Goal: Entertainment & Leisure: Consume media (video, audio)

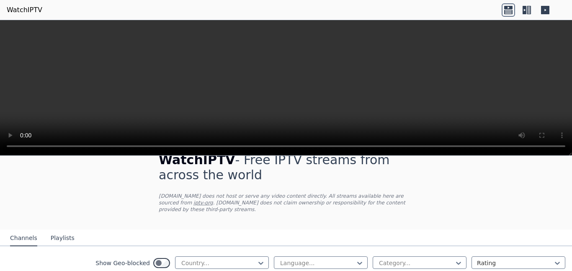
scroll to position [9, 0]
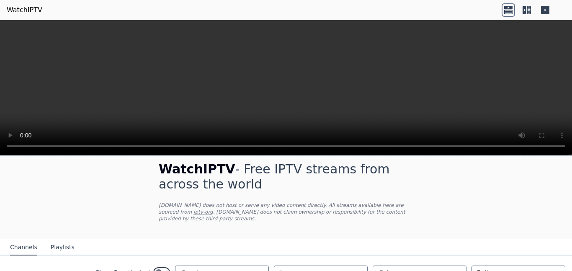
click at [194, 213] on link "iptv-org" at bounding box center [204, 212] width 20 height 6
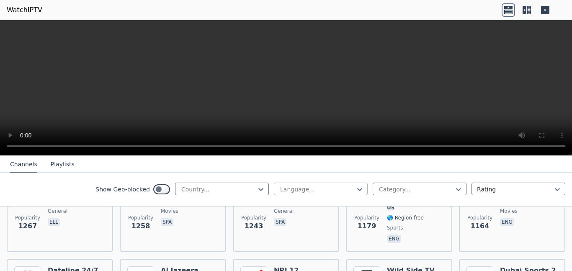
scroll to position [890, 0]
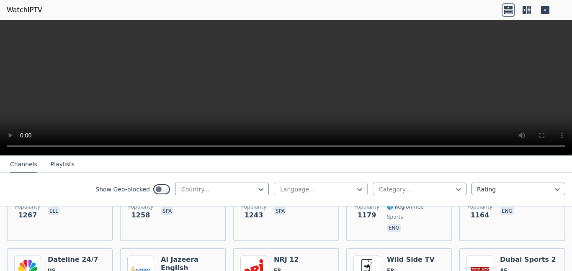
click at [331, 190] on div at bounding box center [317, 189] width 76 height 8
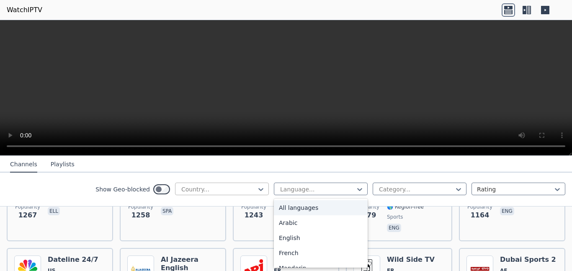
click at [245, 187] on div at bounding box center [219, 189] width 76 height 8
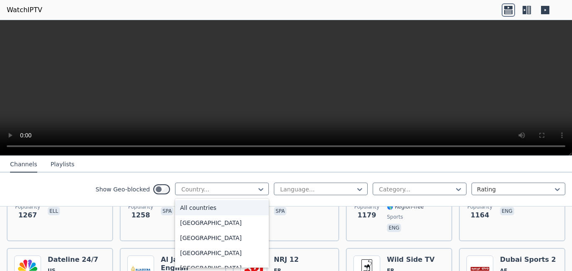
click at [529, 12] on icon at bounding box center [526, 9] width 13 height 13
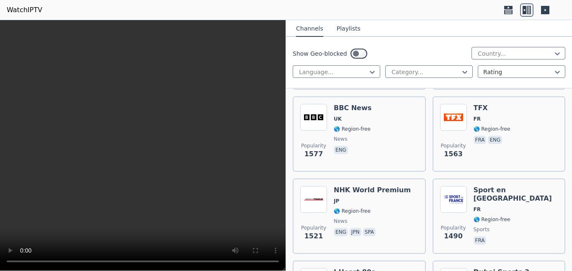
scroll to position [1328, 0]
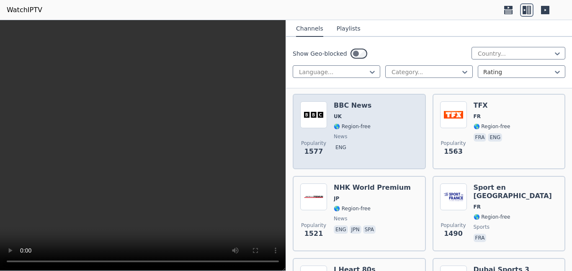
click at [398, 124] on div "Popularity 1577 BBC News UK 🌎 Region-free news eng" at bounding box center [359, 131] width 118 height 60
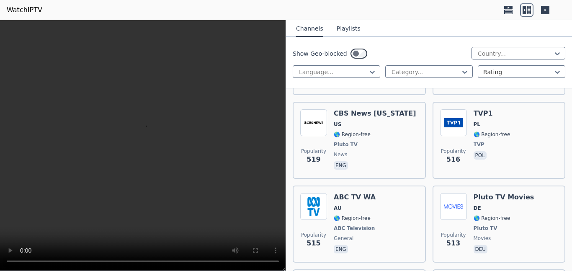
scroll to position [6085, 0]
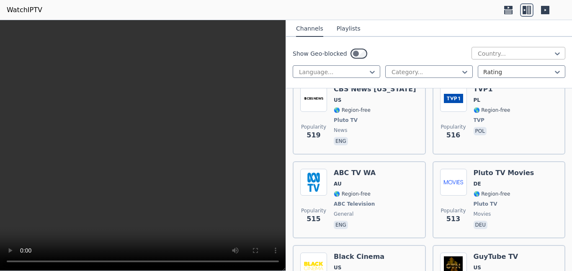
click at [495, 50] on div at bounding box center [515, 53] width 76 height 8
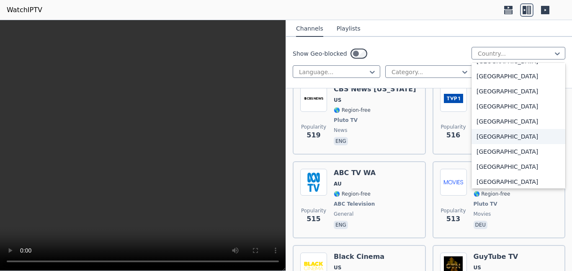
scroll to position [2888, 0]
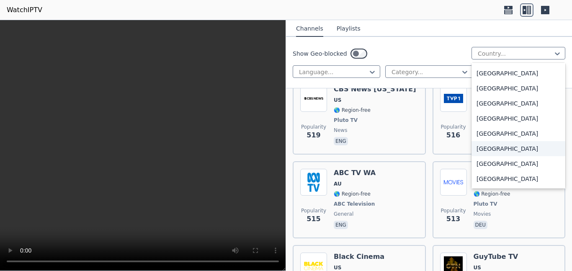
click at [486, 152] on div "[GEOGRAPHIC_DATA]" at bounding box center [519, 148] width 94 height 15
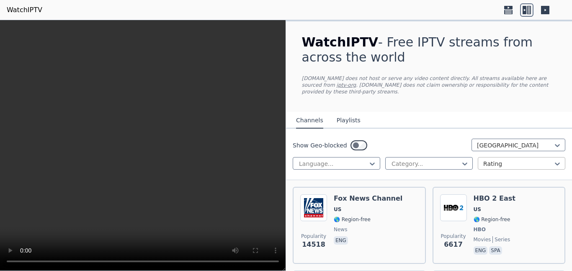
click at [495, 160] on div at bounding box center [518, 164] width 70 height 8
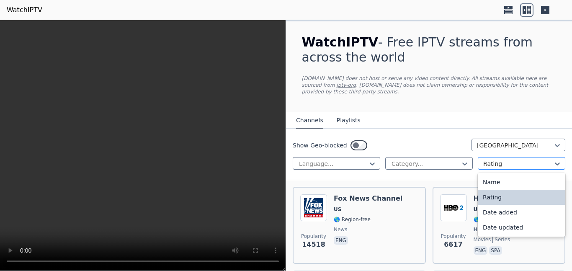
click at [494, 163] on div at bounding box center [518, 164] width 70 height 8
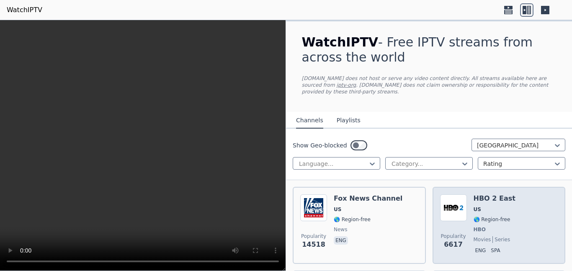
click at [529, 227] on div "Popularity 6617 HBO 2 East US 🌎 Region-free HBO movies series eng spa" at bounding box center [499, 225] width 118 height 62
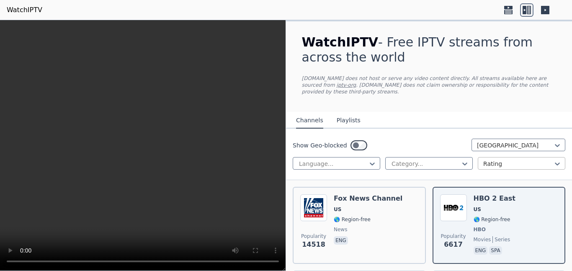
click at [506, 166] on div at bounding box center [518, 164] width 70 height 8
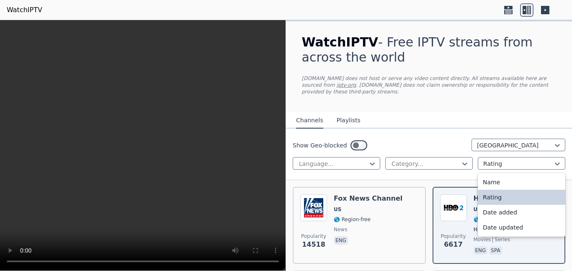
click at [490, 199] on div "Rating" at bounding box center [522, 197] width 88 height 15
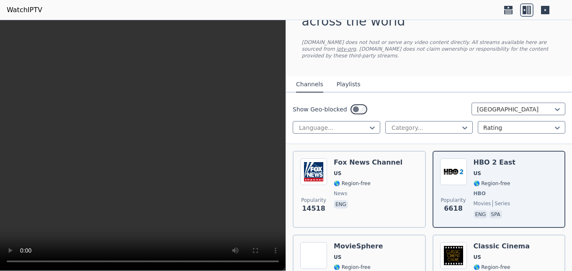
scroll to position [37, 0]
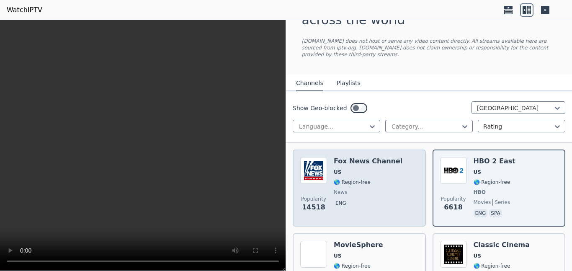
click at [329, 171] on div "Popularity 14518 [PERSON_NAME] US 🌎 Region-free news eng" at bounding box center [359, 188] width 118 height 62
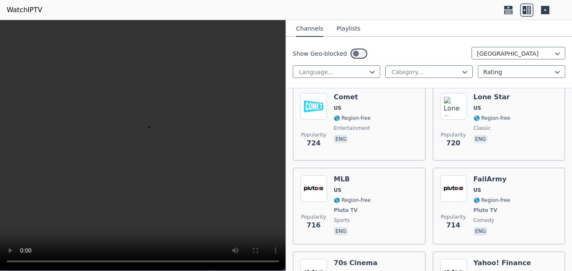
scroll to position [1424, 0]
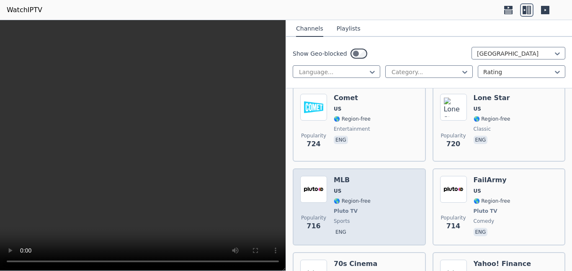
click at [371, 186] on div "Popularity 716 MLB US 🌎 Region-free Pluto TV sports eng" at bounding box center [359, 207] width 118 height 62
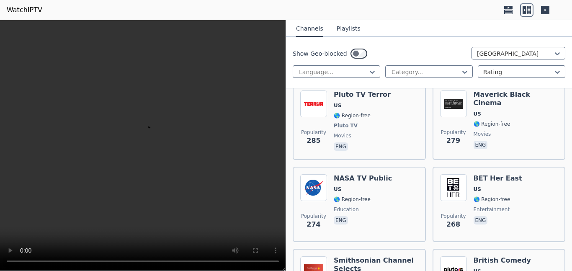
scroll to position [3633, 0]
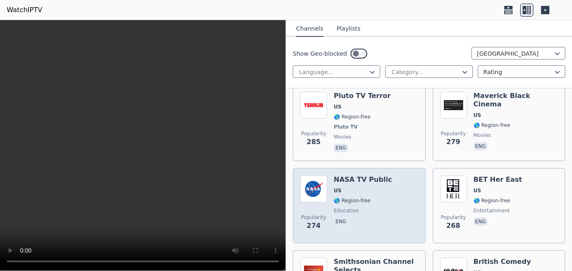
click at [380, 197] on span "🌎 Region-free" at bounding box center [363, 200] width 58 height 7
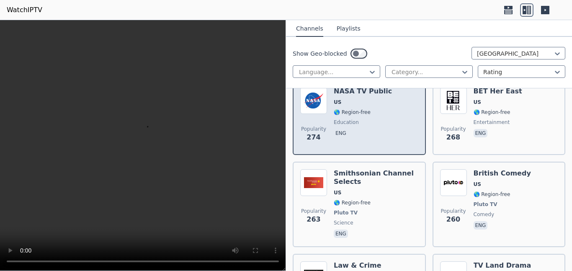
scroll to position [3722, 0]
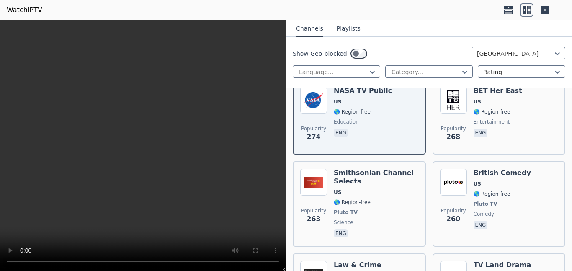
click at [153, 144] on video at bounding box center [143, 145] width 286 height 251
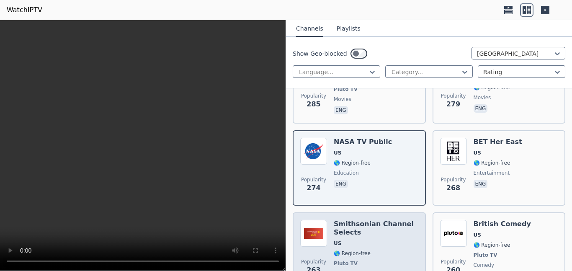
scroll to position [3657, 0]
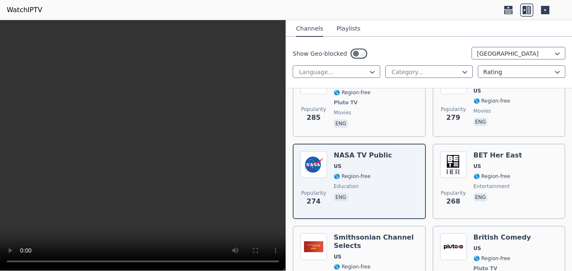
click at [349, 34] on button "Playlists" at bounding box center [349, 29] width 24 height 16
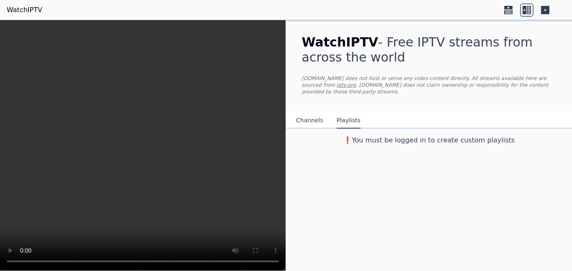
click at [310, 121] on button "Channels" at bounding box center [309, 121] width 27 height 16
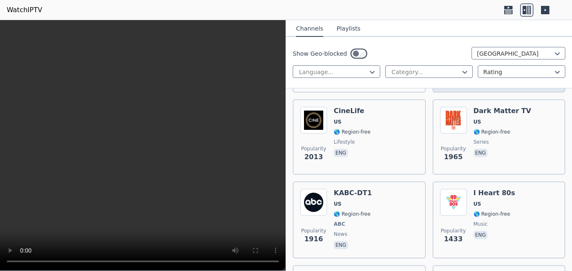
scroll to position [418, 0]
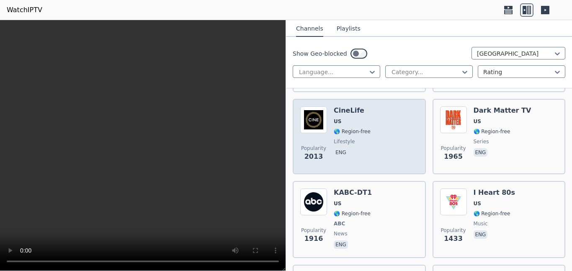
click at [369, 140] on div "Popularity 2013 CineLife [GEOGRAPHIC_DATA] 🌎 Region-free lifestyle eng" at bounding box center [359, 136] width 118 height 60
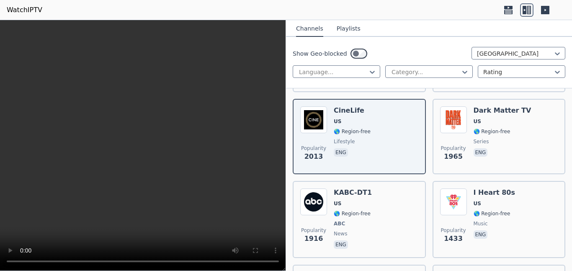
click at [85, 217] on video at bounding box center [143, 145] width 286 height 251
click at [87, 217] on video at bounding box center [143, 145] width 286 height 251
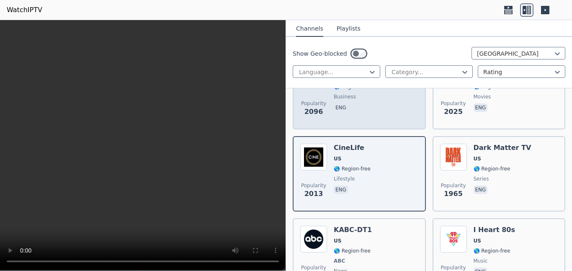
scroll to position [303, 0]
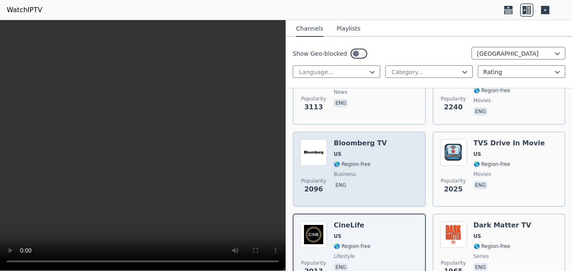
click at [345, 171] on span "business" at bounding box center [345, 174] width 22 height 7
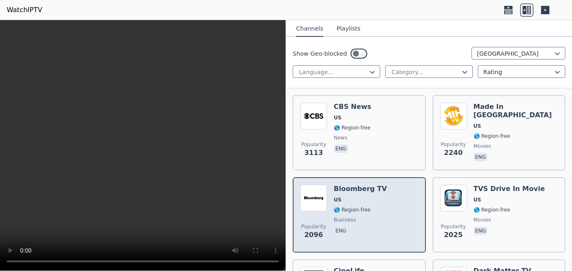
scroll to position [246, 0]
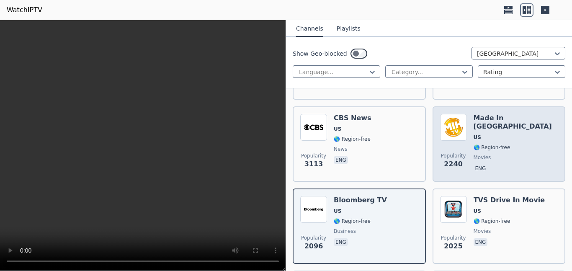
click at [500, 164] on span "eng" at bounding box center [516, 169] width 85 height 10
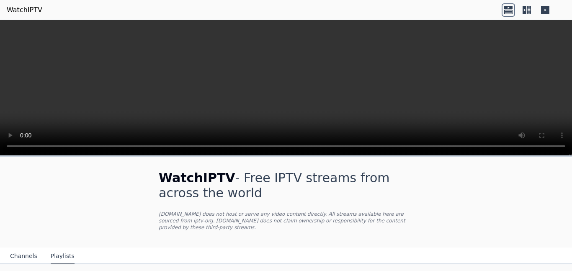
click at [18, 13] on link "WatchIPTV" at bounding box center [25, 10] width 36 height 10
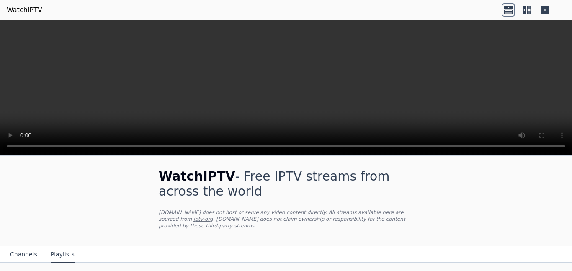
click at [26, 5] on link "WatchIPTV" at bounding box center [25, 10] width 36 height 10
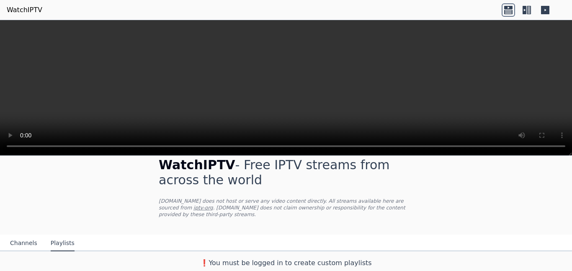
click at [11, 252] on div "❗️You must be logged in to create custom playlists" at bounding box center [286, 261] width 572 height 20
click at [21, 246] on button "Channels" at bounding box center [23, 243] width 27 height 16
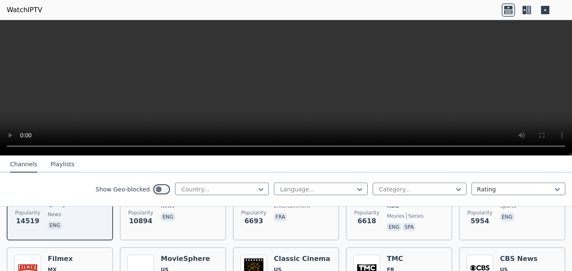
scroll to position [154, 0]
